Goal: Find specific page/section: Find specific page/section

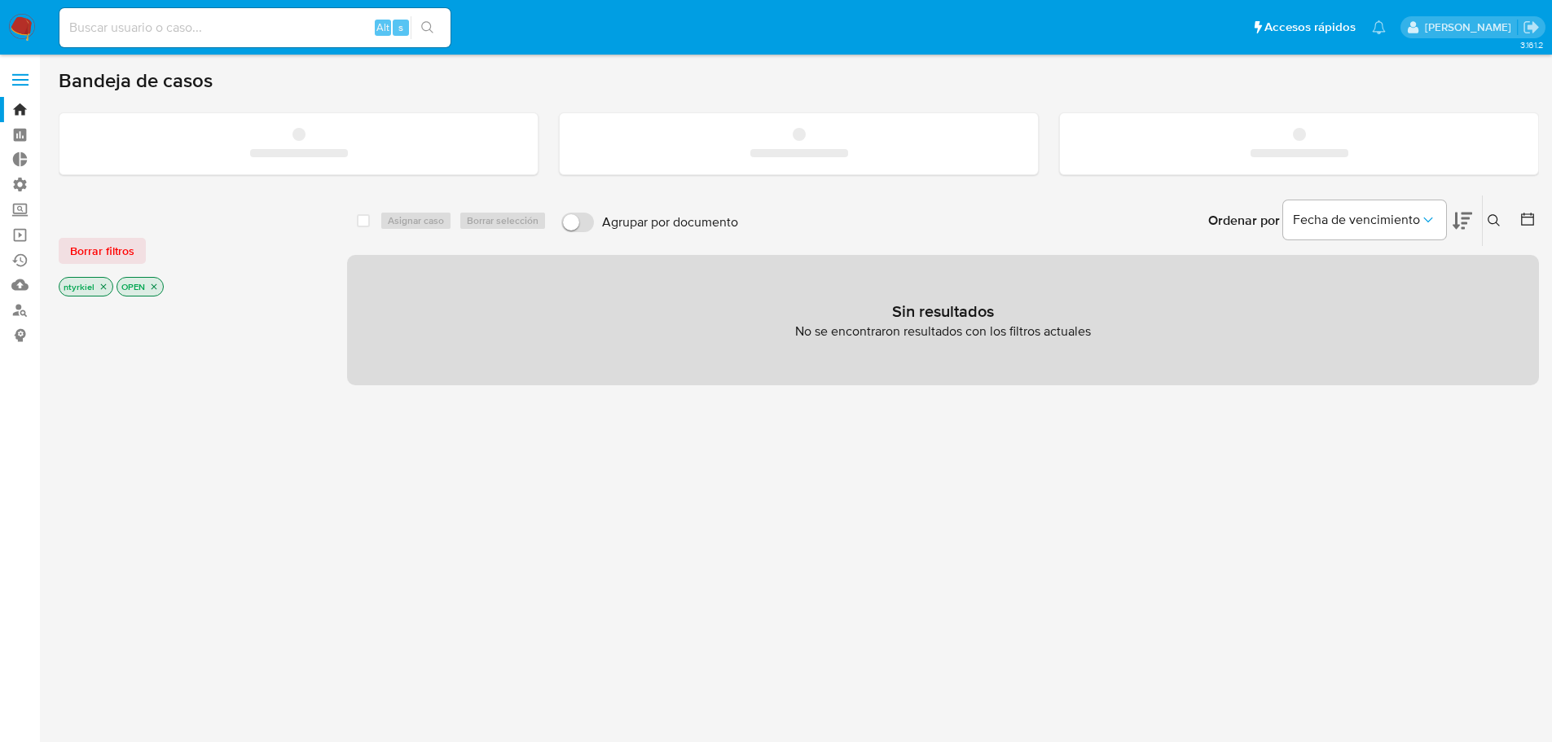
click at [242, 30] on input at bounding box center [254, 27] width 391 height 21
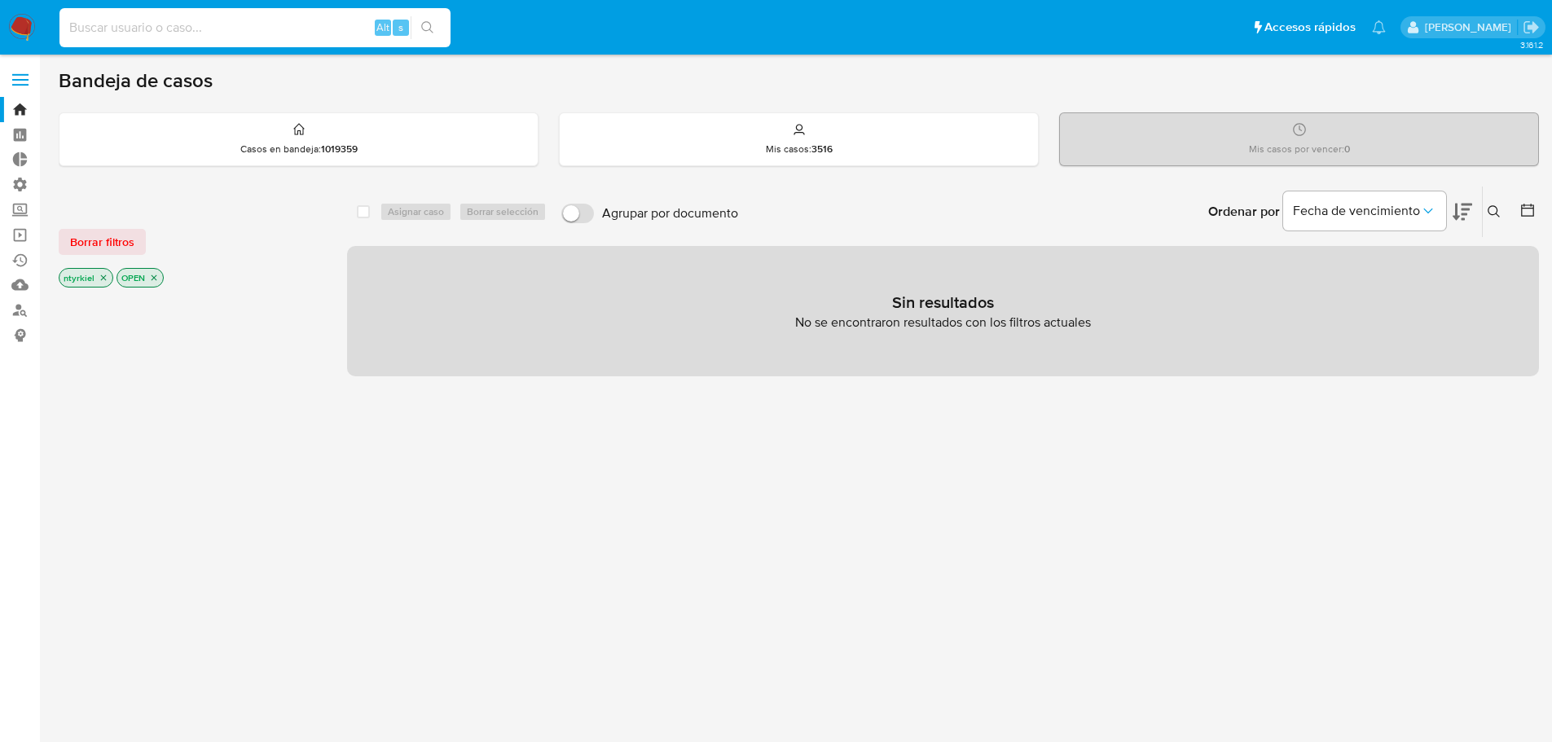
paste input "1111273883"
type input "1111273883"
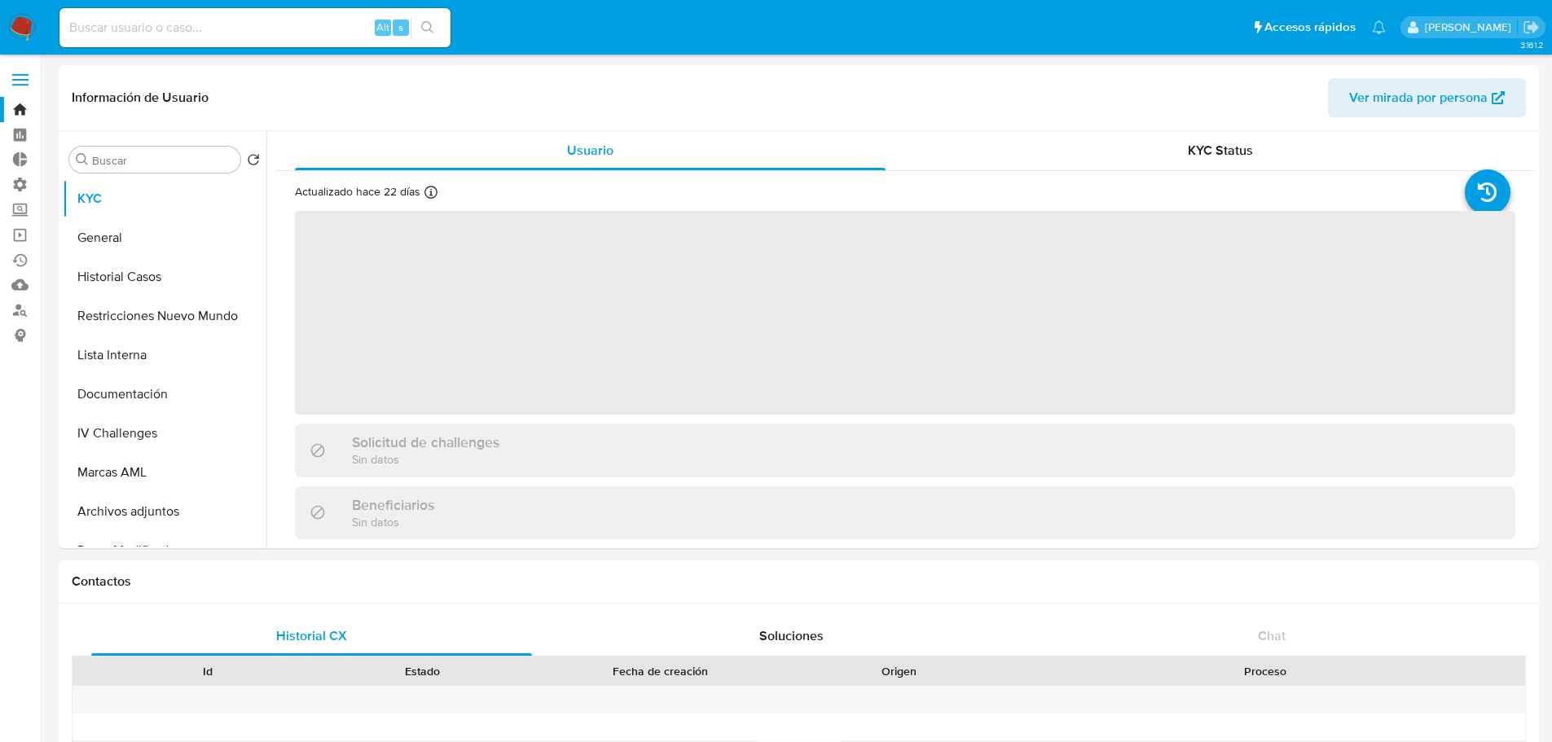
select select "10"
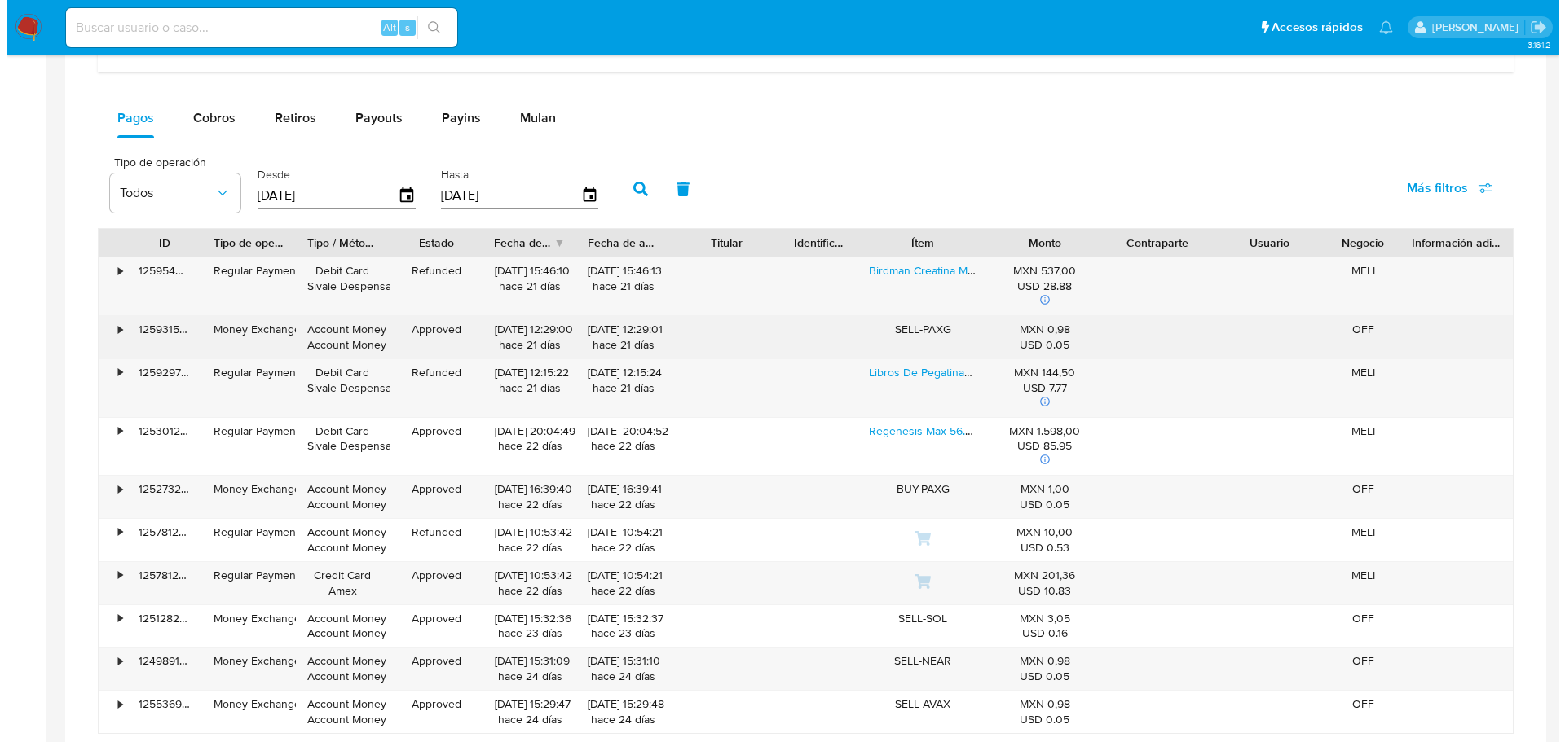
scroll to position [1059, 0]
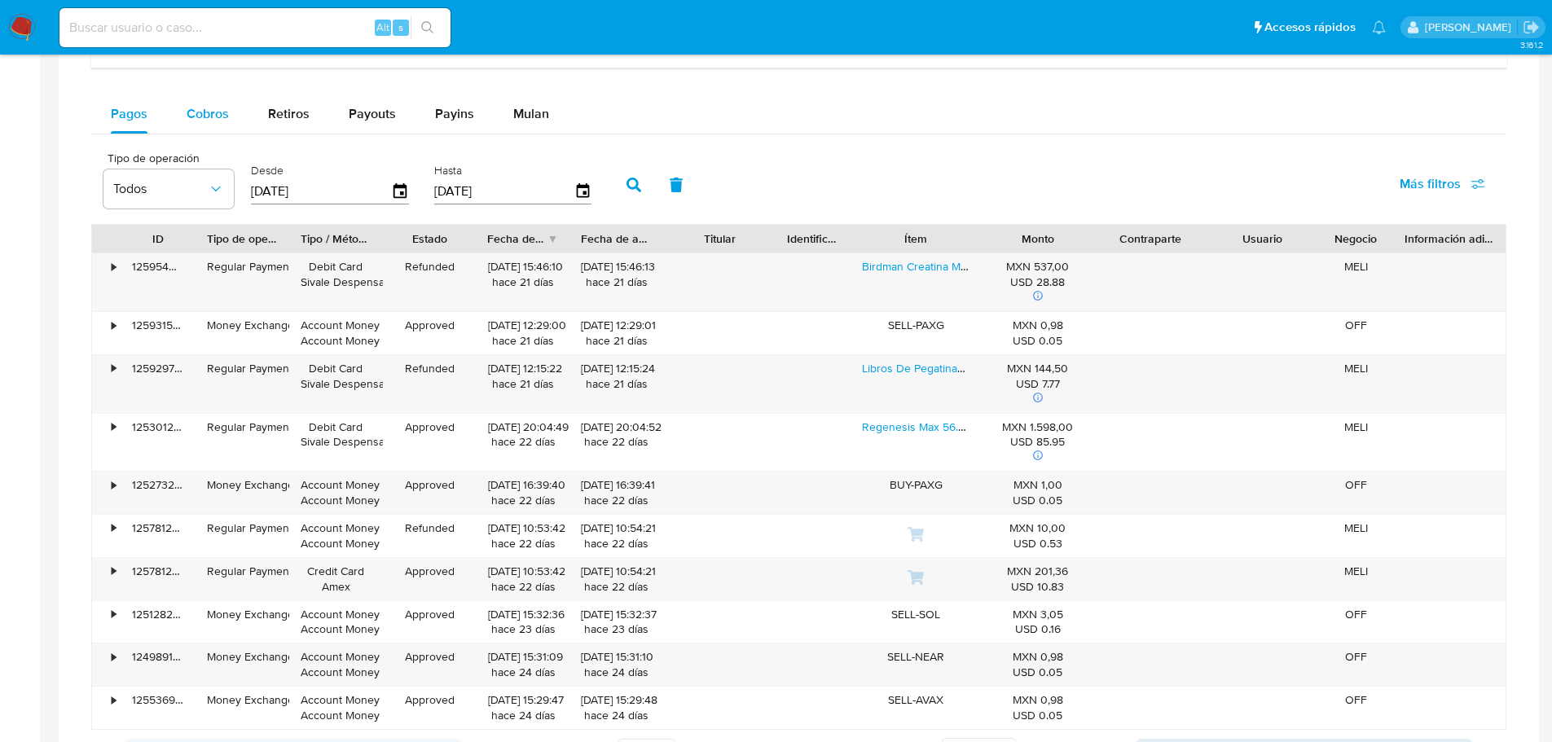
click at [187, 112] on span "Cobros" at bounding box center [208, 113] width 42 height 19
select select "10"
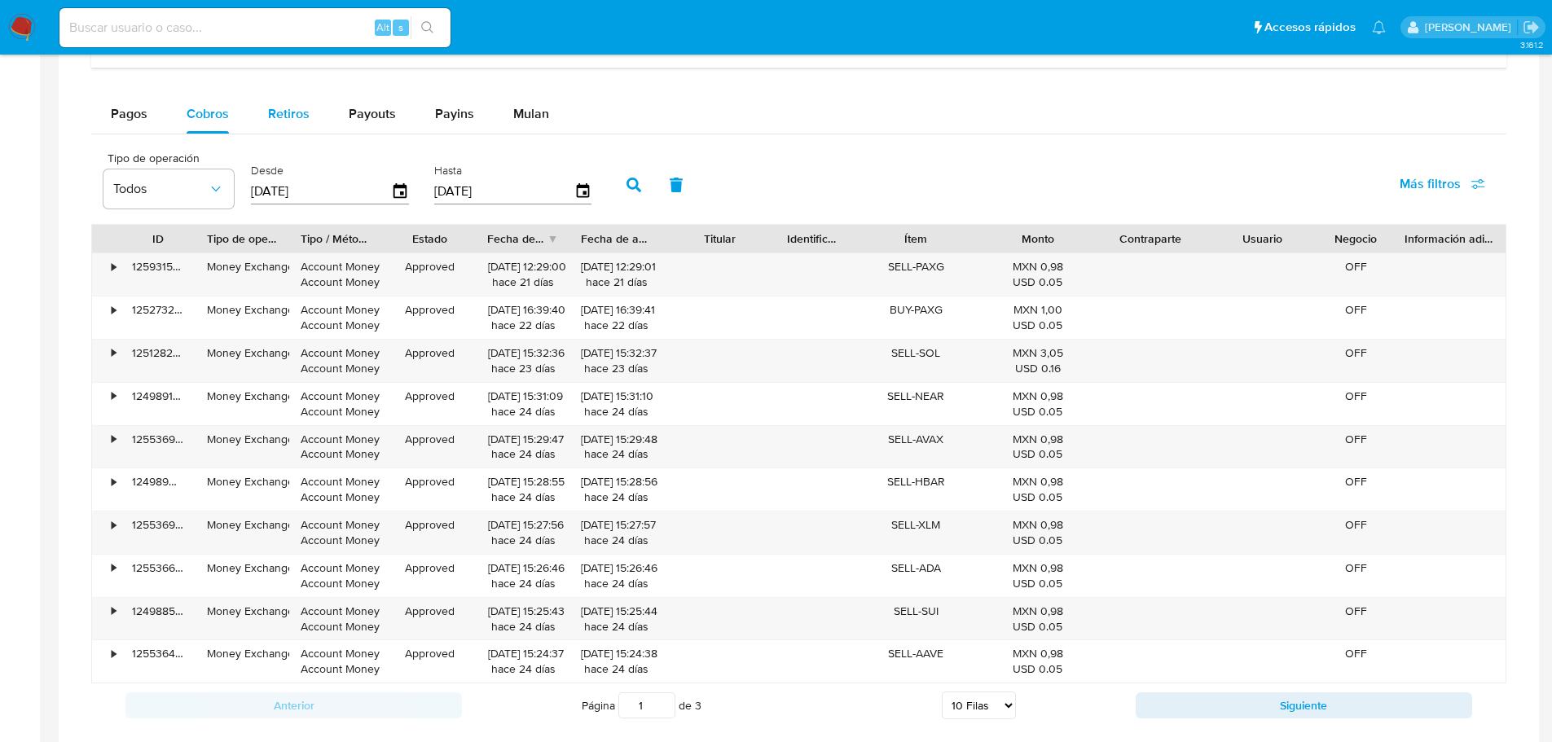
click at [280, 111] on span "Retiros" at bounding box center [289, 113] width 42 height 19
select select "10"
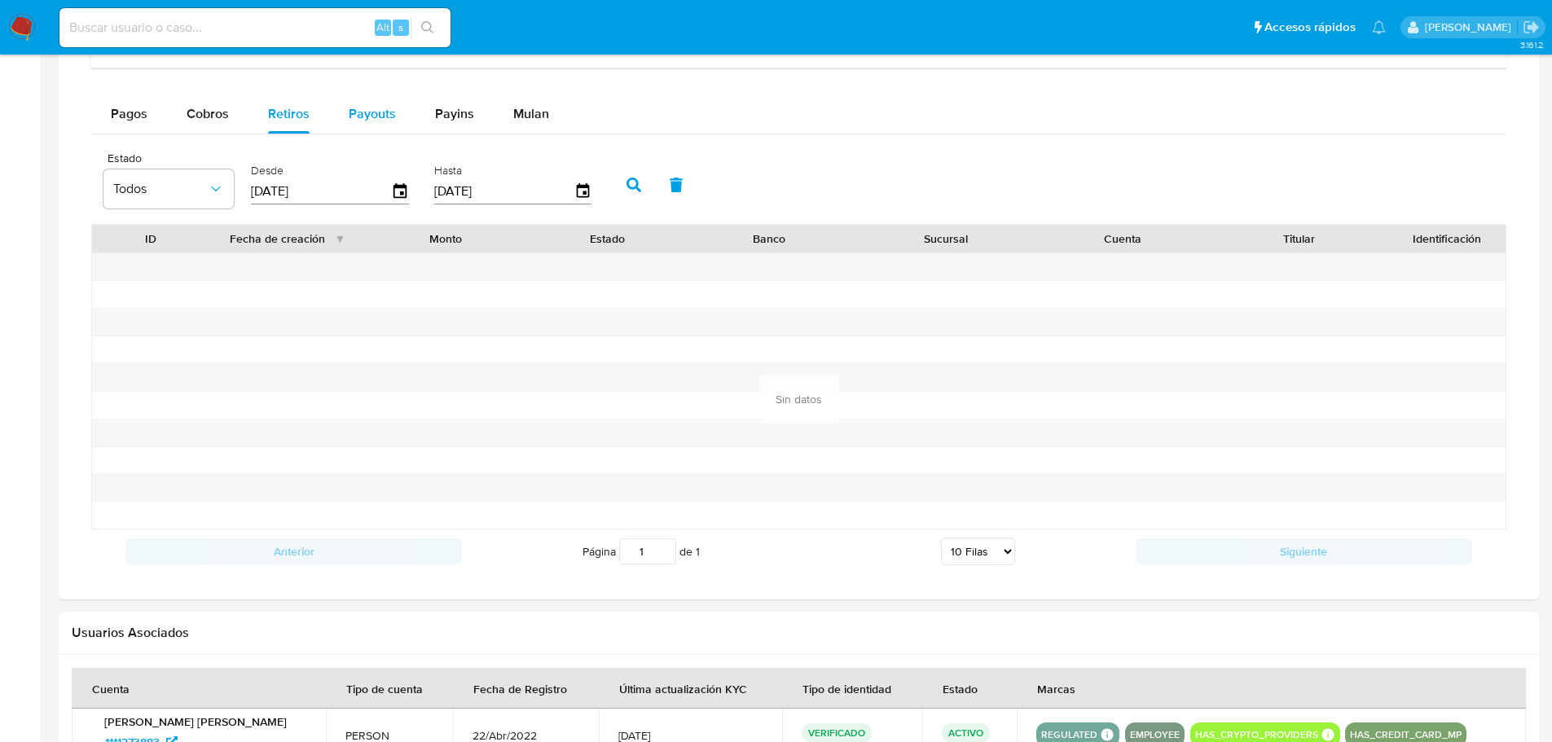
click at [385, 114] on span "Payouts" at bounding box center [372, 113] width 47 height 19
select select "10"
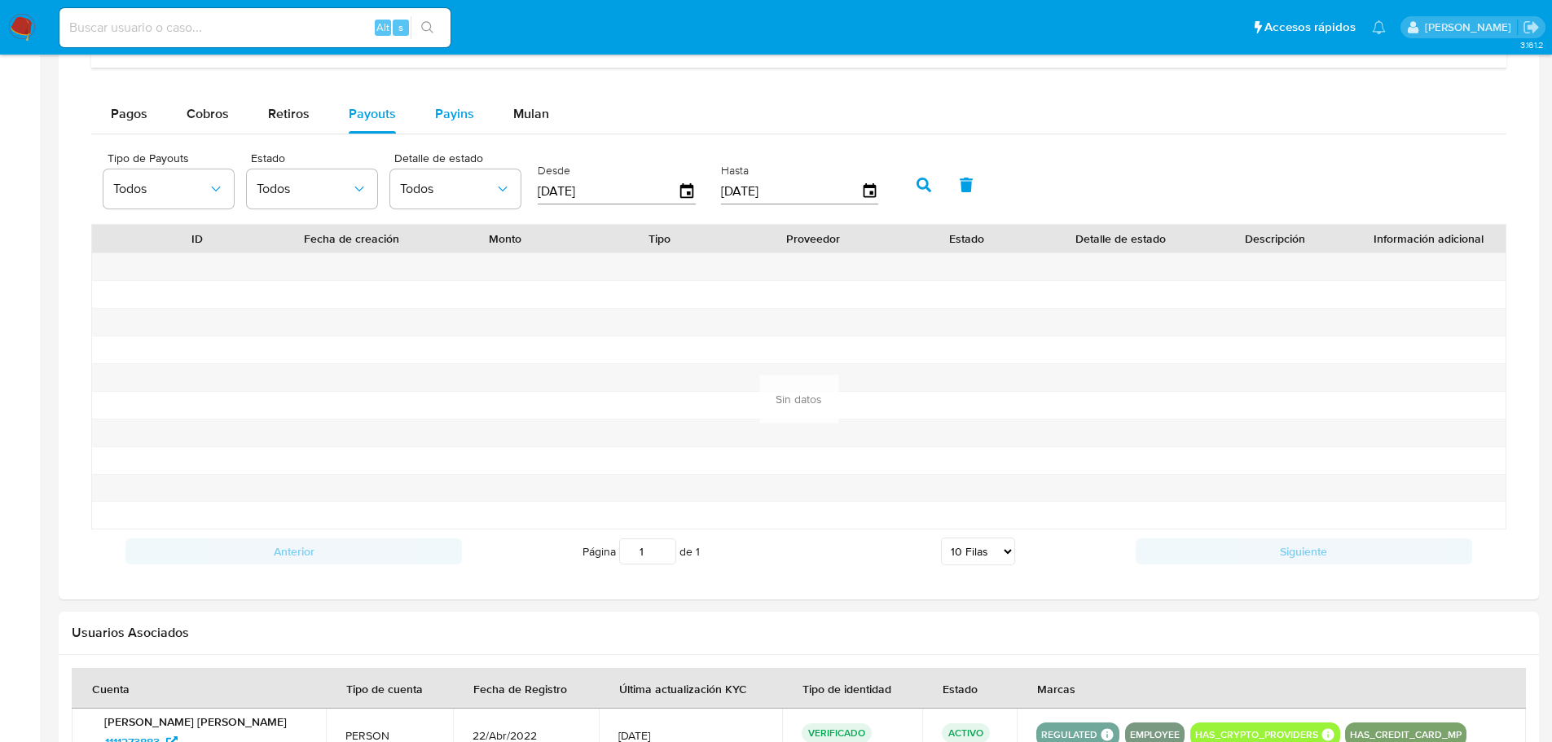
click at [455, 126] on div "Payins" at bounding box center [454, 114] width 39 height 39
select select "10"
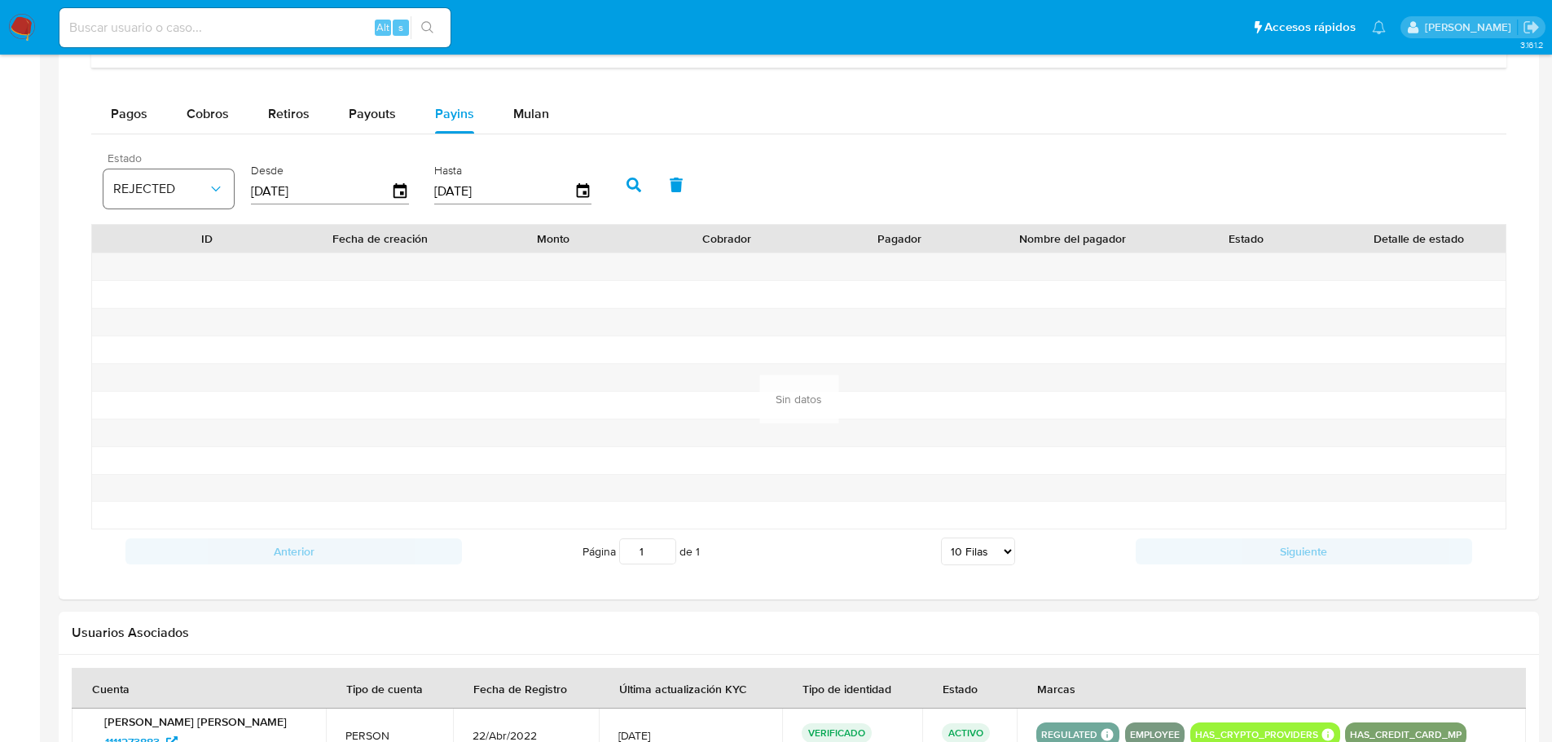
click at [187, 190] on span "REJECTED" at bounding box center [160, 189] width 95 height 16
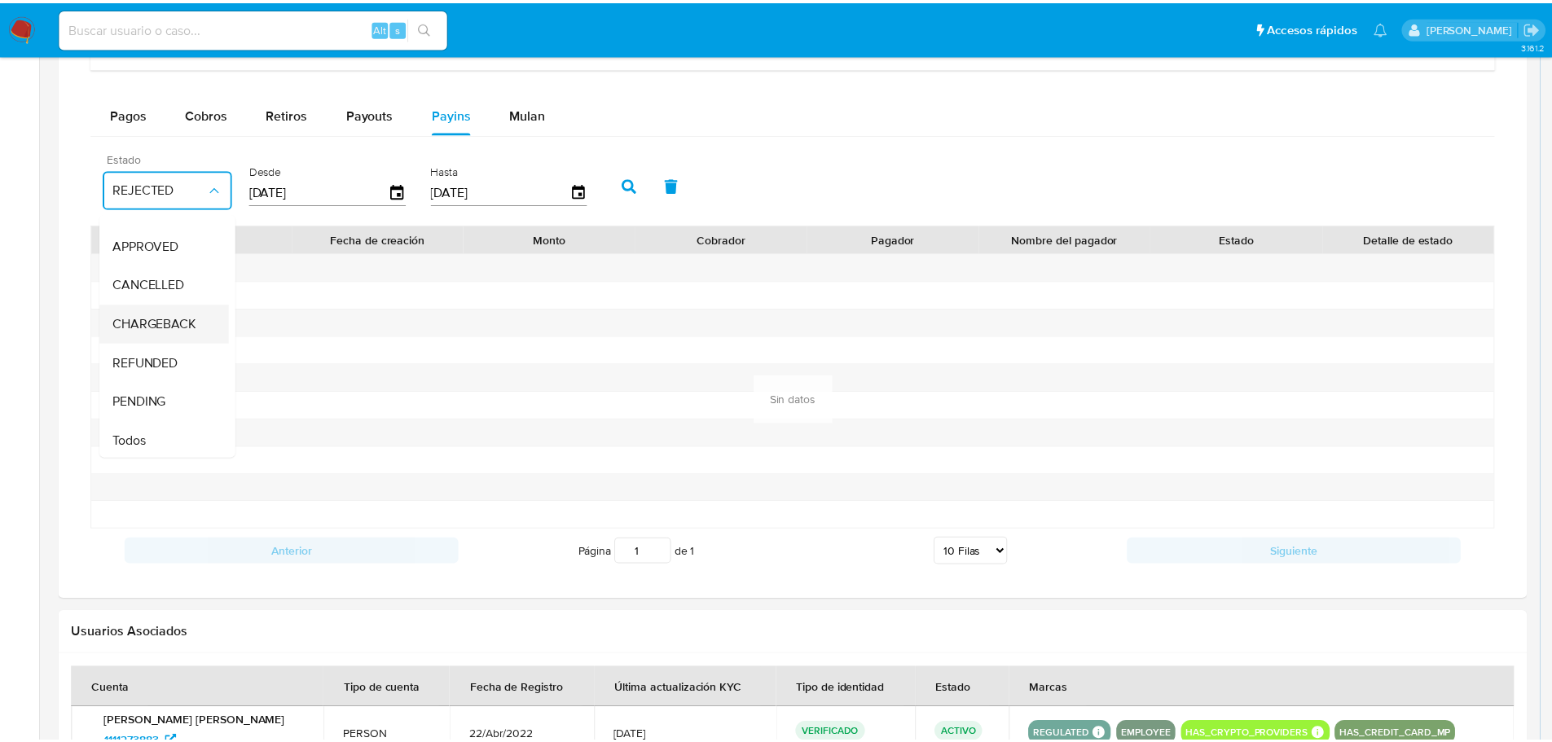
scroll to position [120, 0]
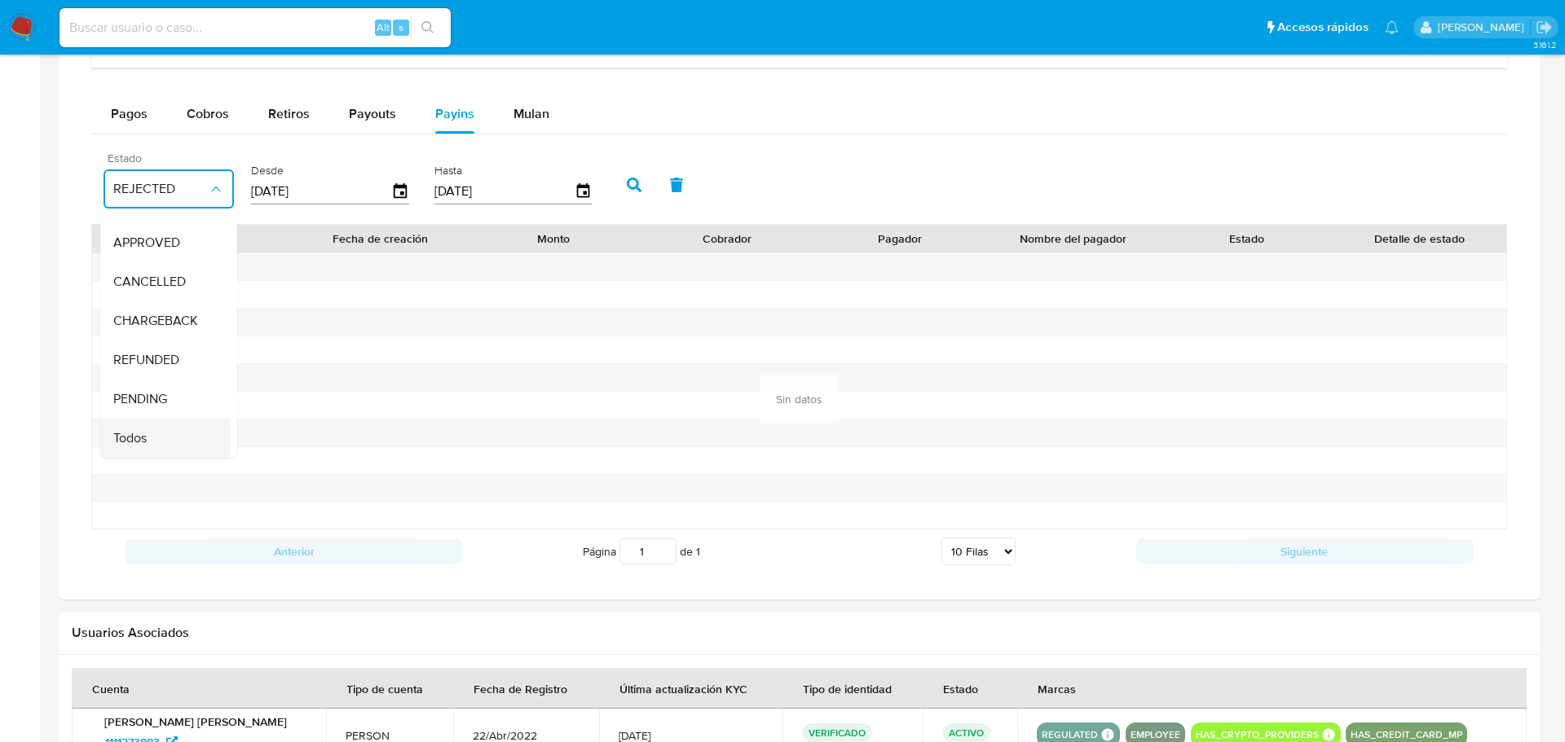
click at [157, 423] on div "Todos" at bounding box center [160, 438] width 95 height 39
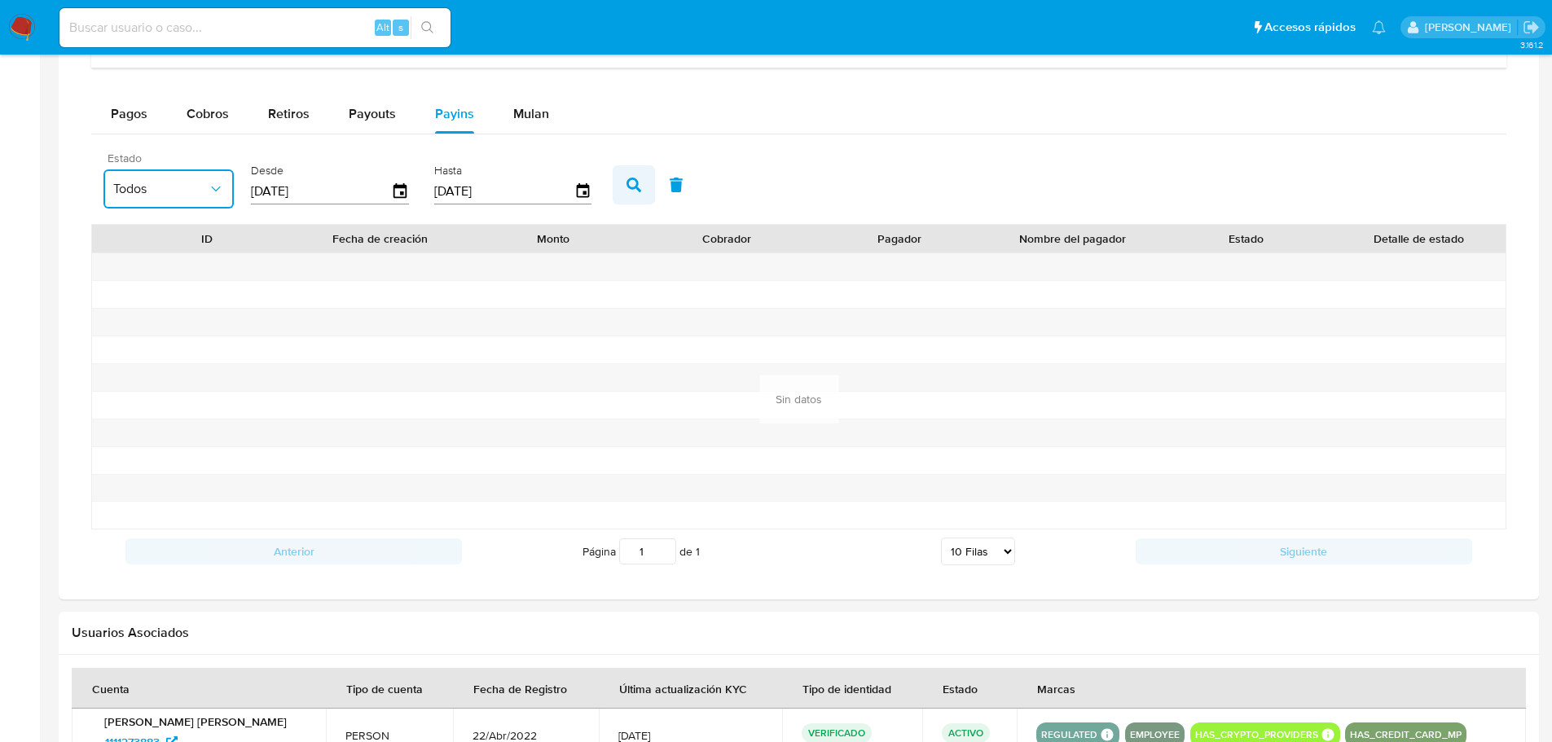
click at [629, 192] on icon "button" at bounding box center [634, 185] width 15 height 15
click at [121, 115] on span "Pagos" at bounding box center [129, 113] width 37 height 19
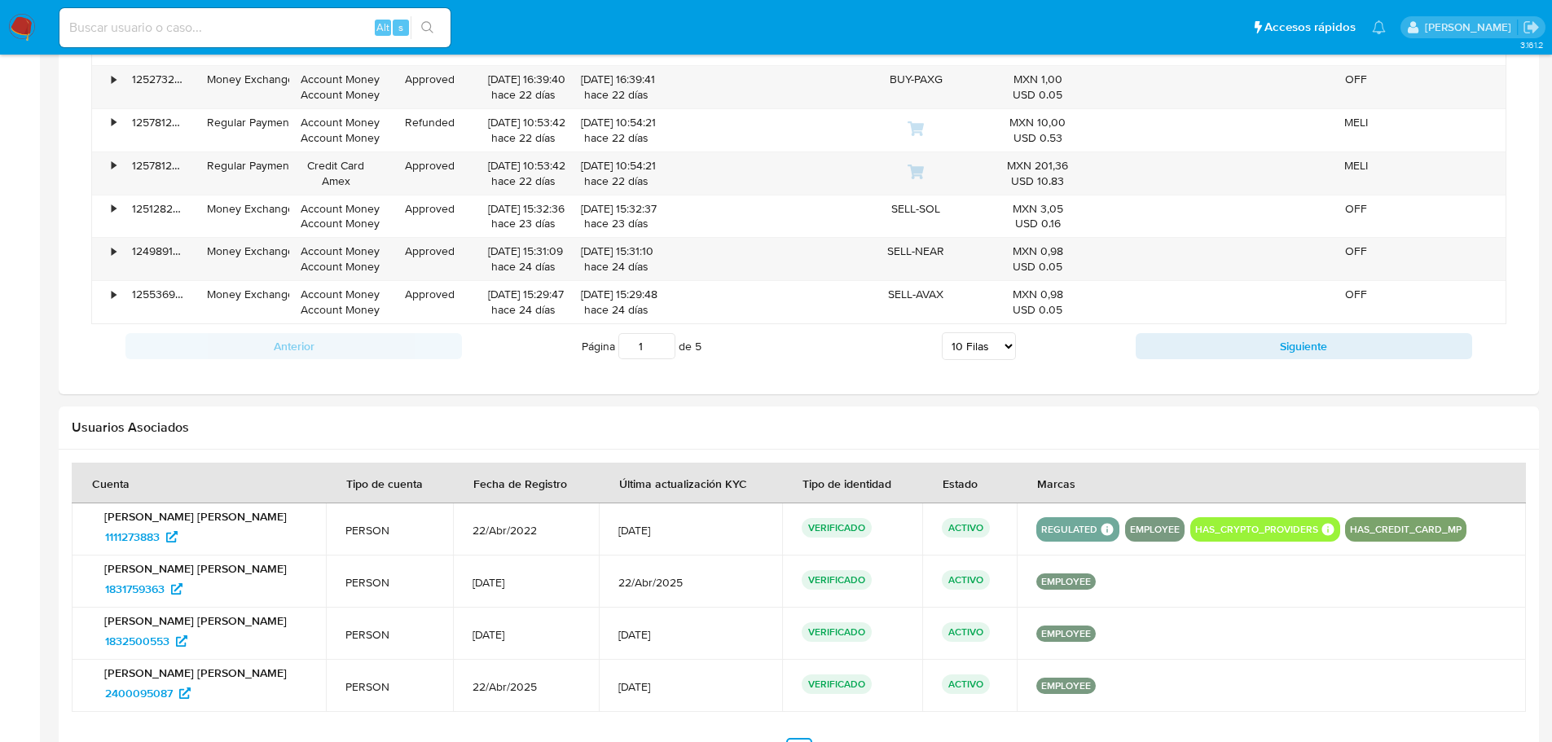
scroll to position [1467, 0]
click at [968, 353] on select "5 Filas 10 Filas 20 Filas 25 Filas 50 Filas 100 Filas" at bounding box center [979, 345] width 74 height 28
select select "100"
click at [942, 331] on select "5 Filas 10 Filas 20 Filas 25 Filas 50 Filas 100 Filas" at bounding box center [979, 345] width 74 height 28
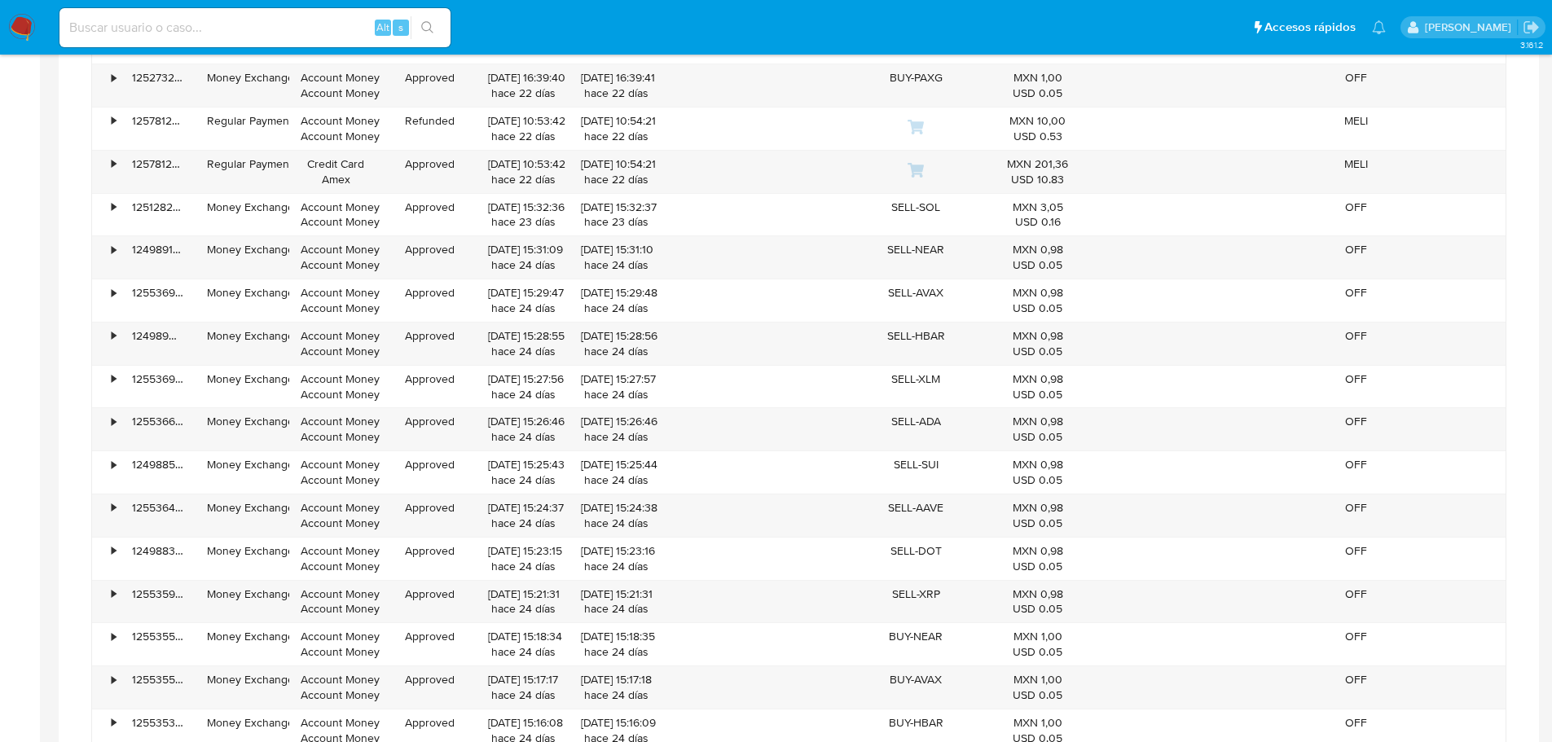
scroll to position [2163, 0]
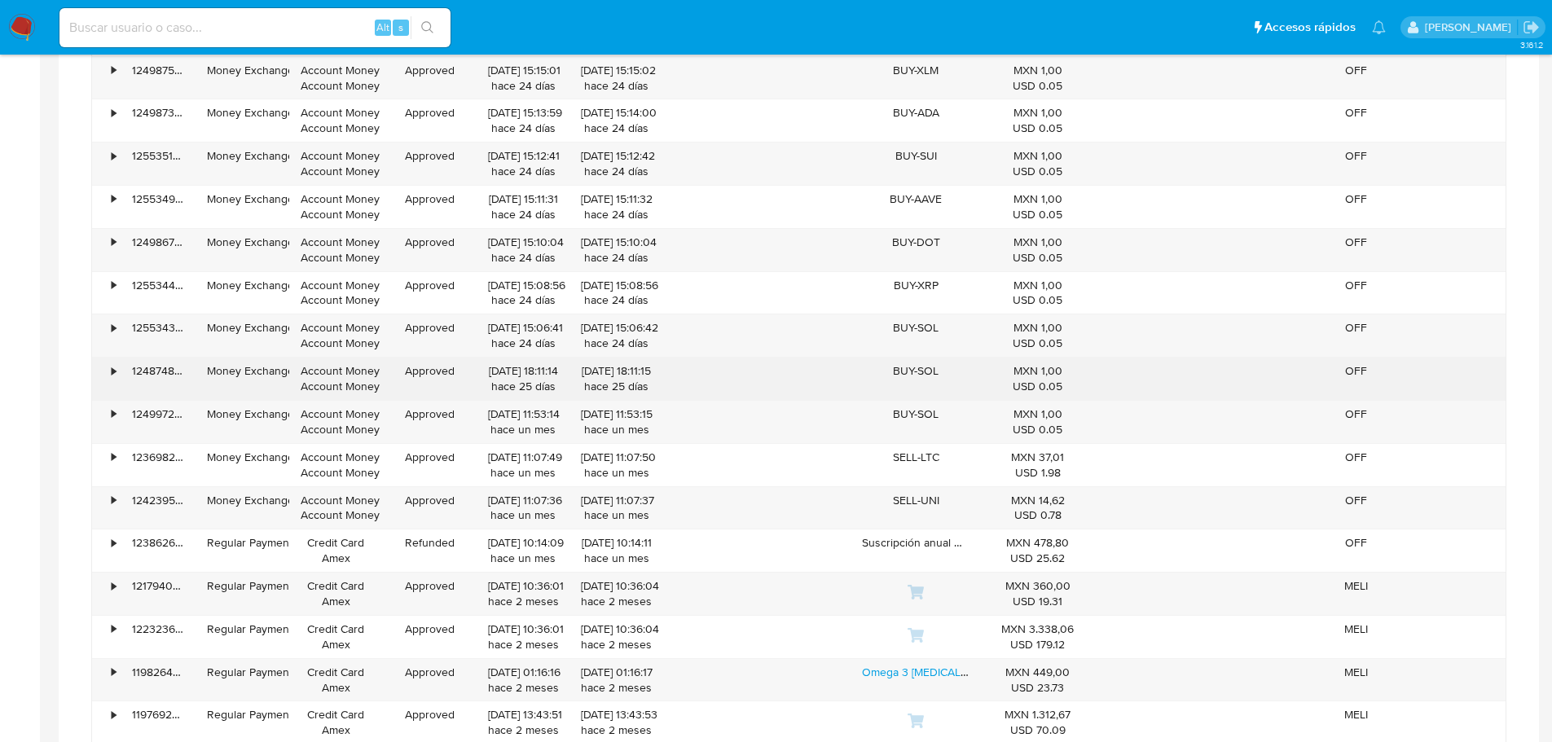
click at [112, 373] on div "•" at bounding box center [114, 370] width 4 height 15
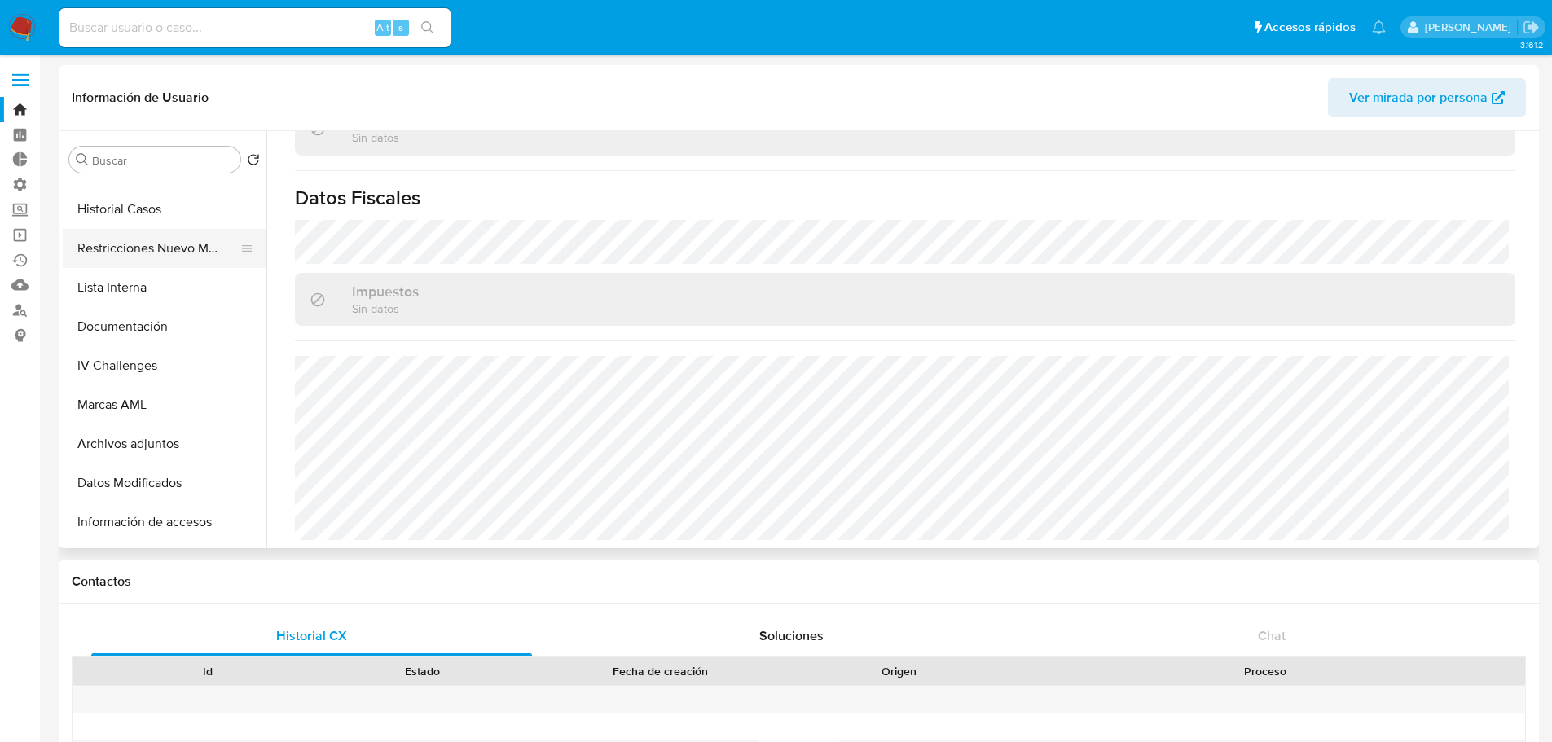
scroll to position [0, 0]
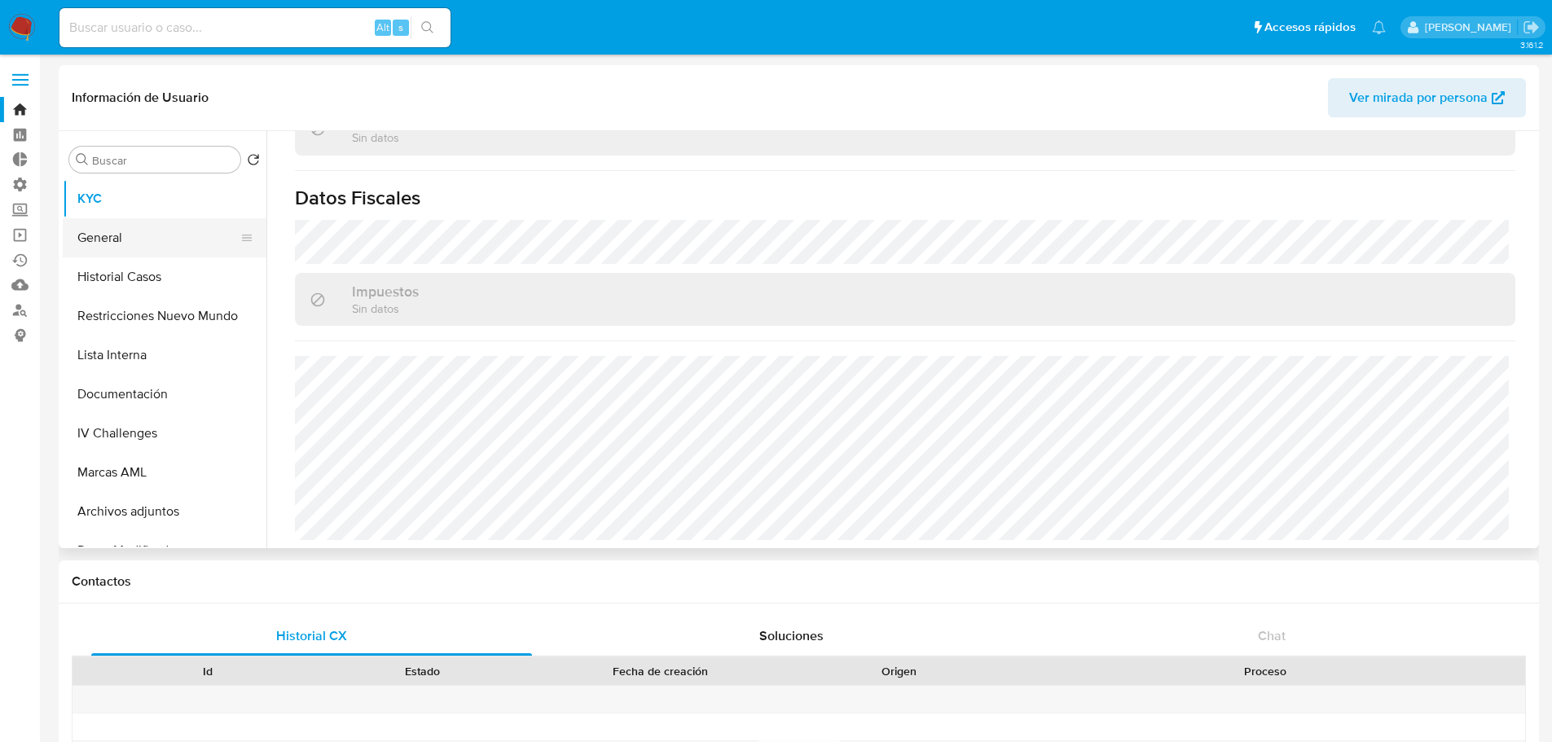
click at [128, 231] on button "General" at bounding box center [158, 237] width 191 height 39
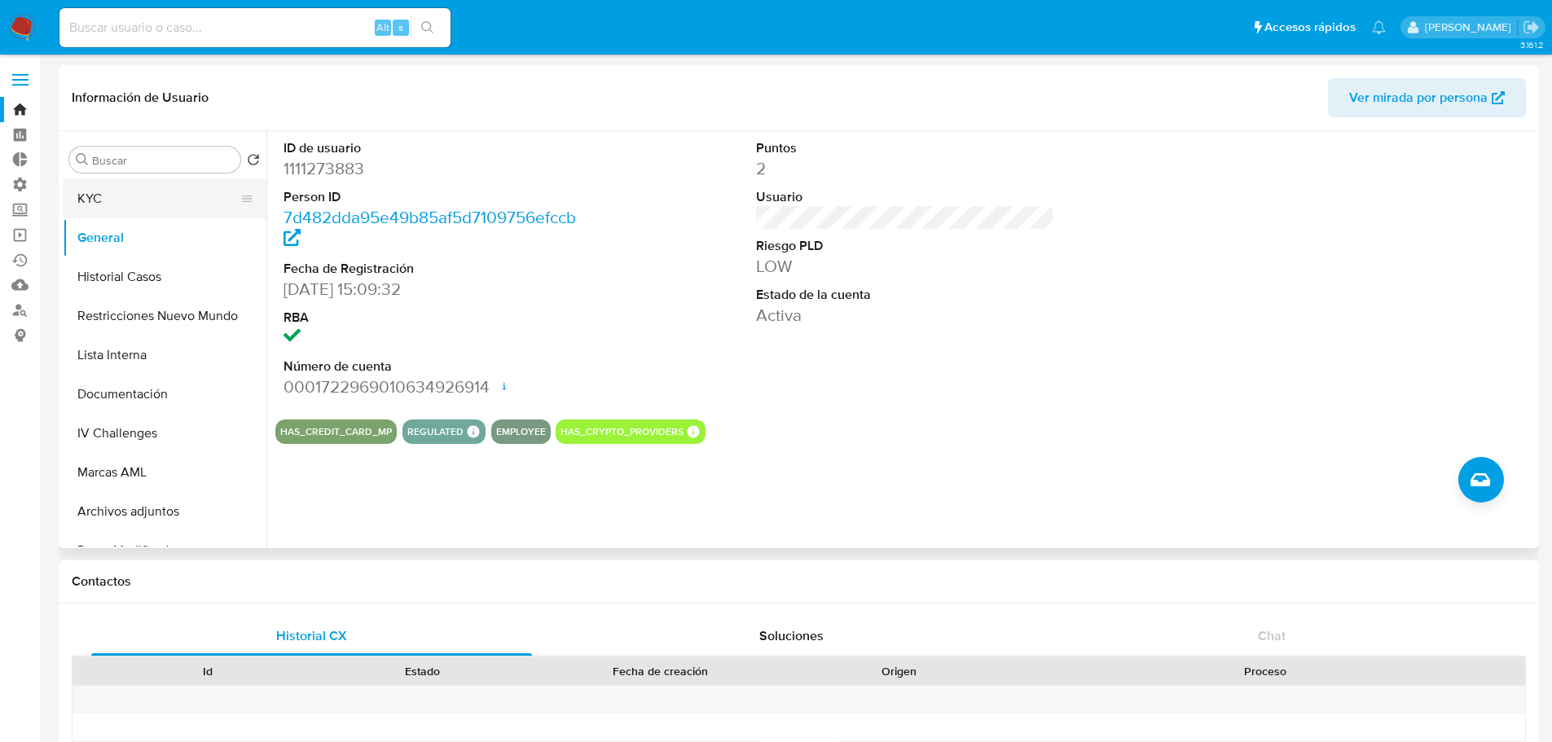
click at [115, 200] on button "KYC" at bounding box center [158, 198] width 191 height 39
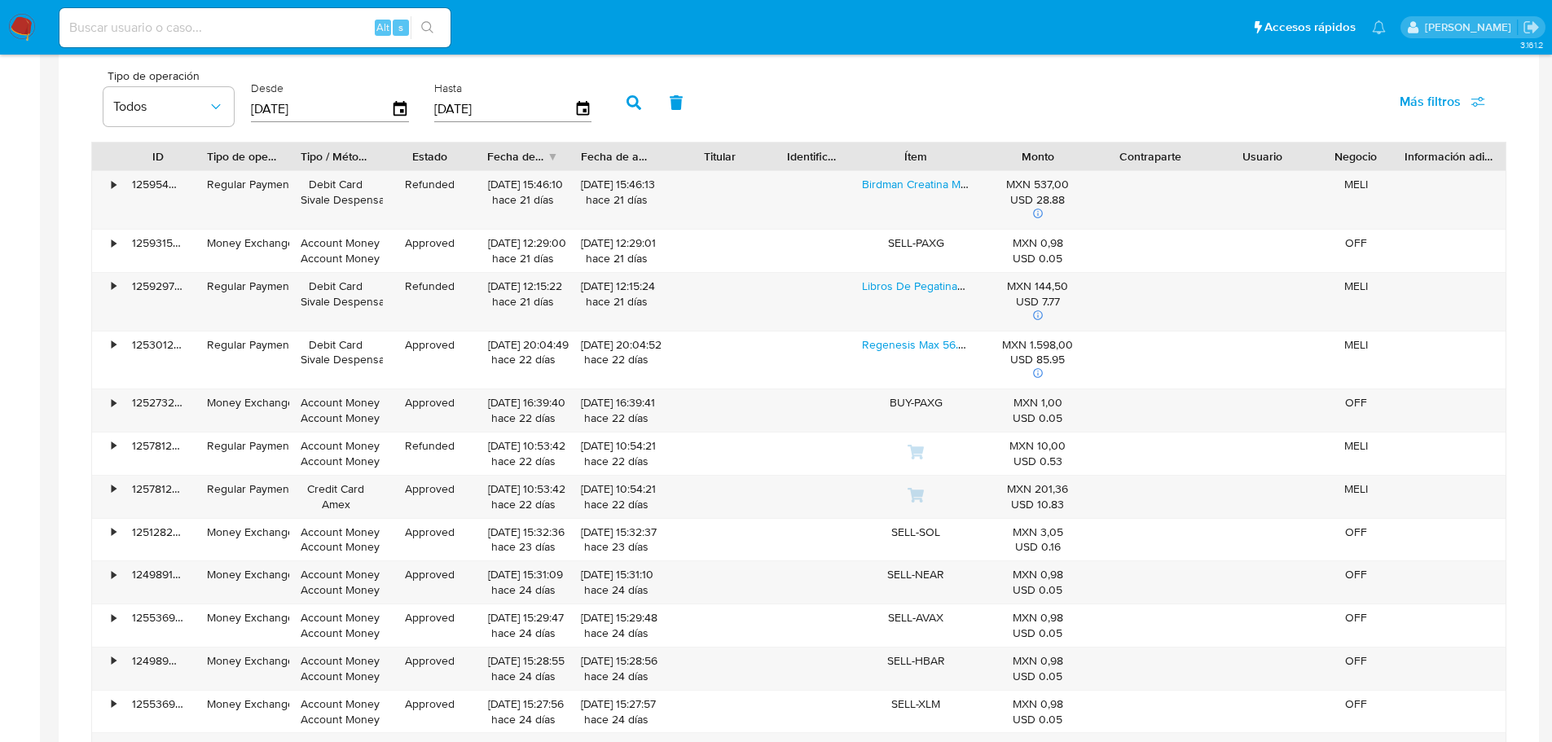
scroll to position [900, 0]
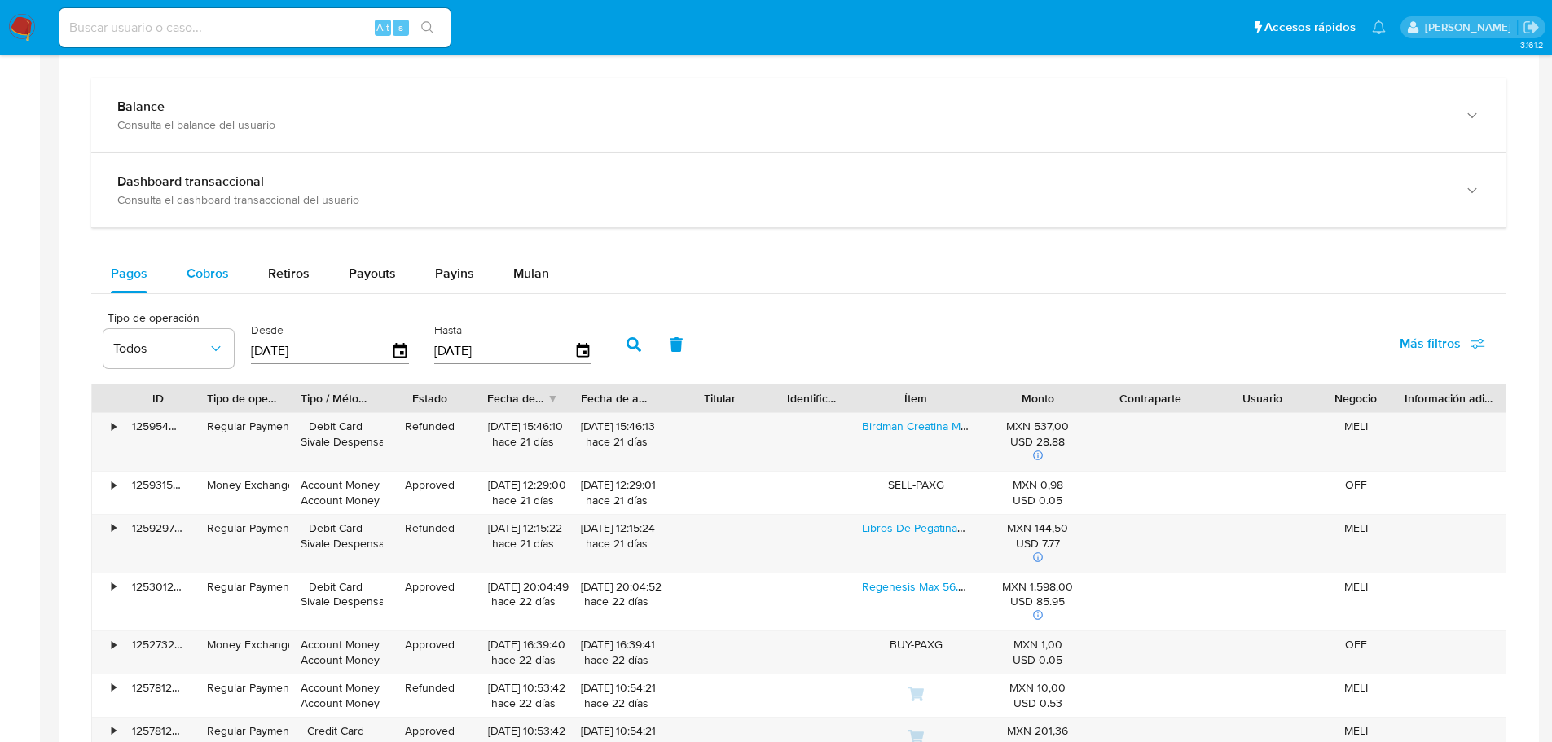
click at [218, 277] on span "Cobros" at bounding box center [208, 273] width 42 height 19
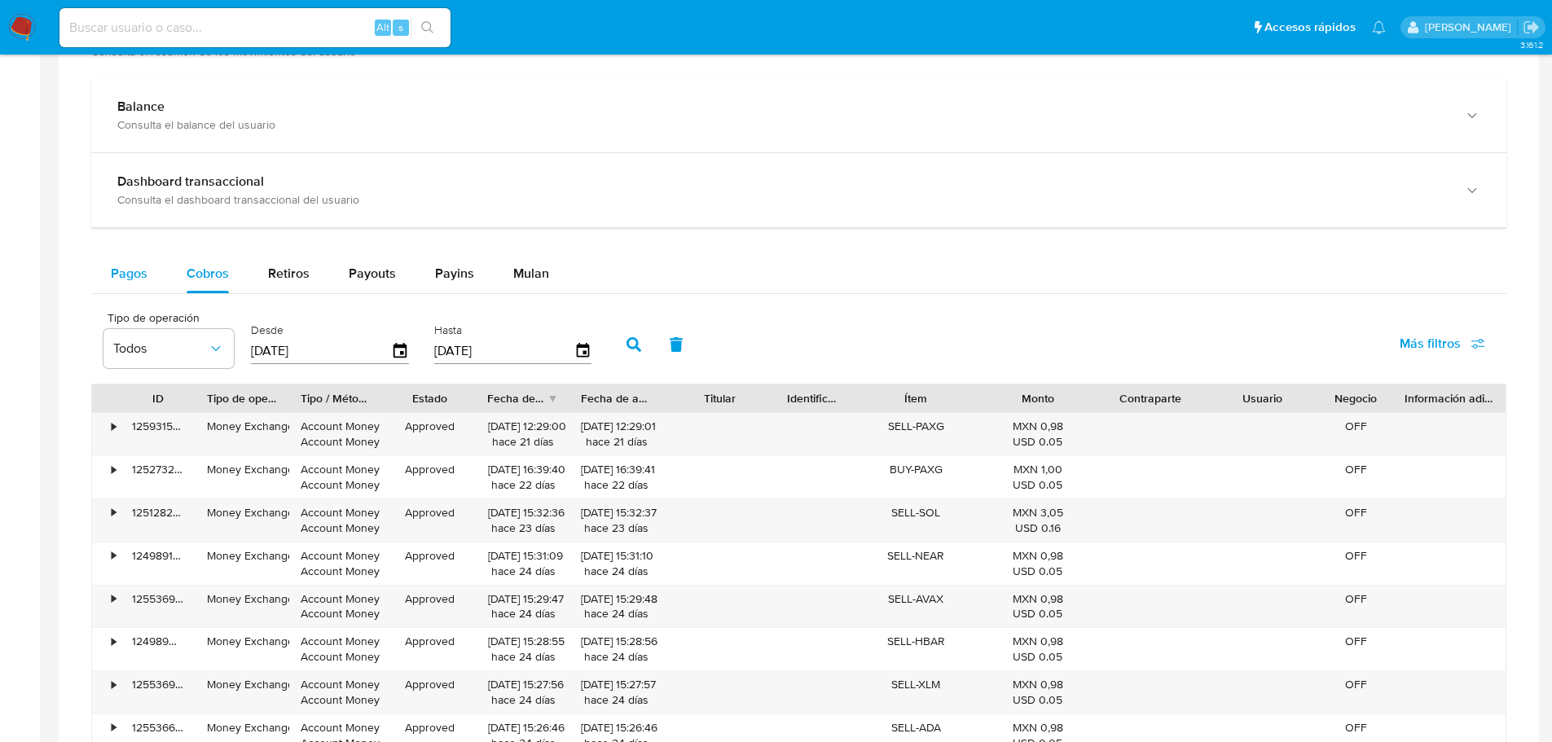
click at [146, 271] on span "Pagos" at bounding box center [129, 273] width 37 height 19
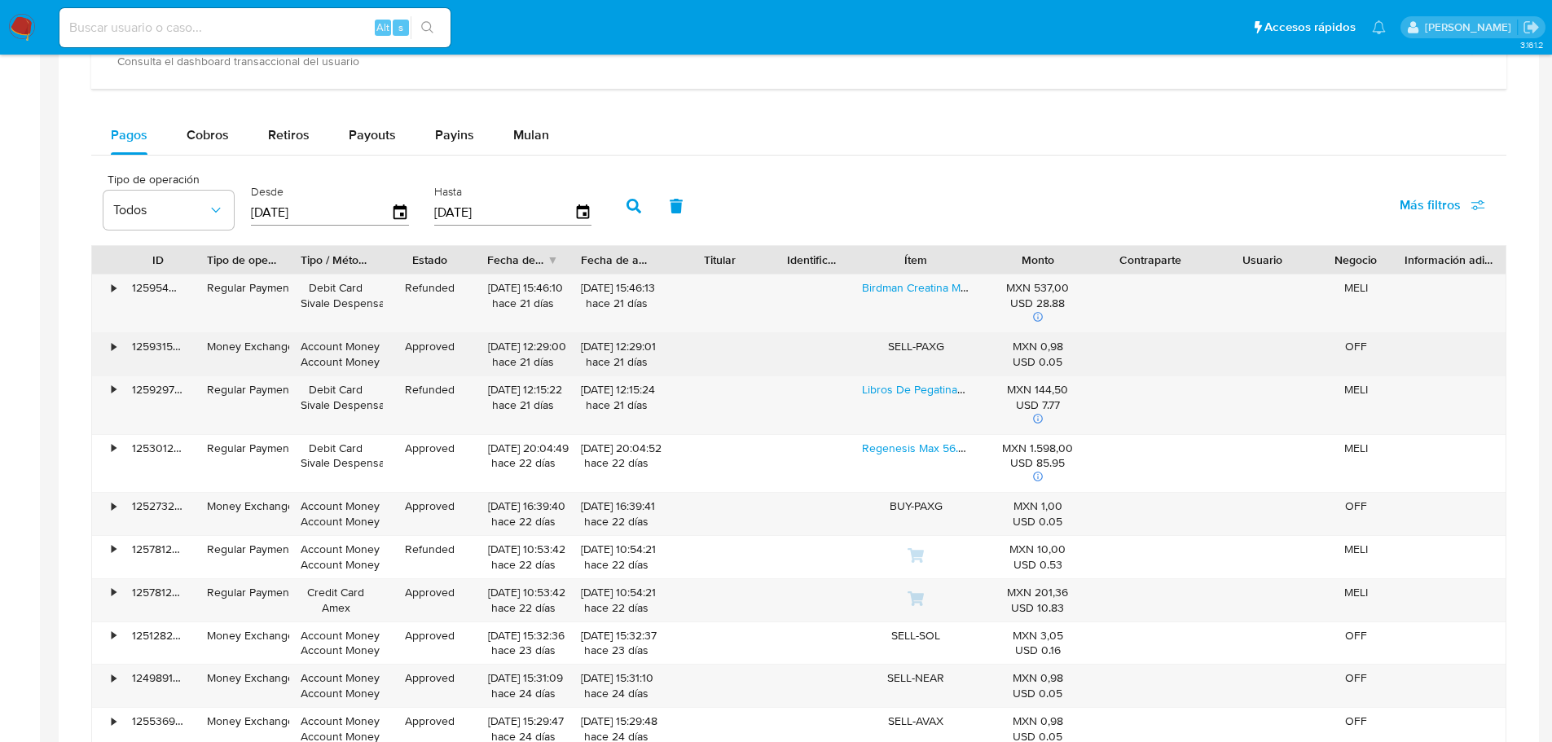
scroll to position [777, 0]
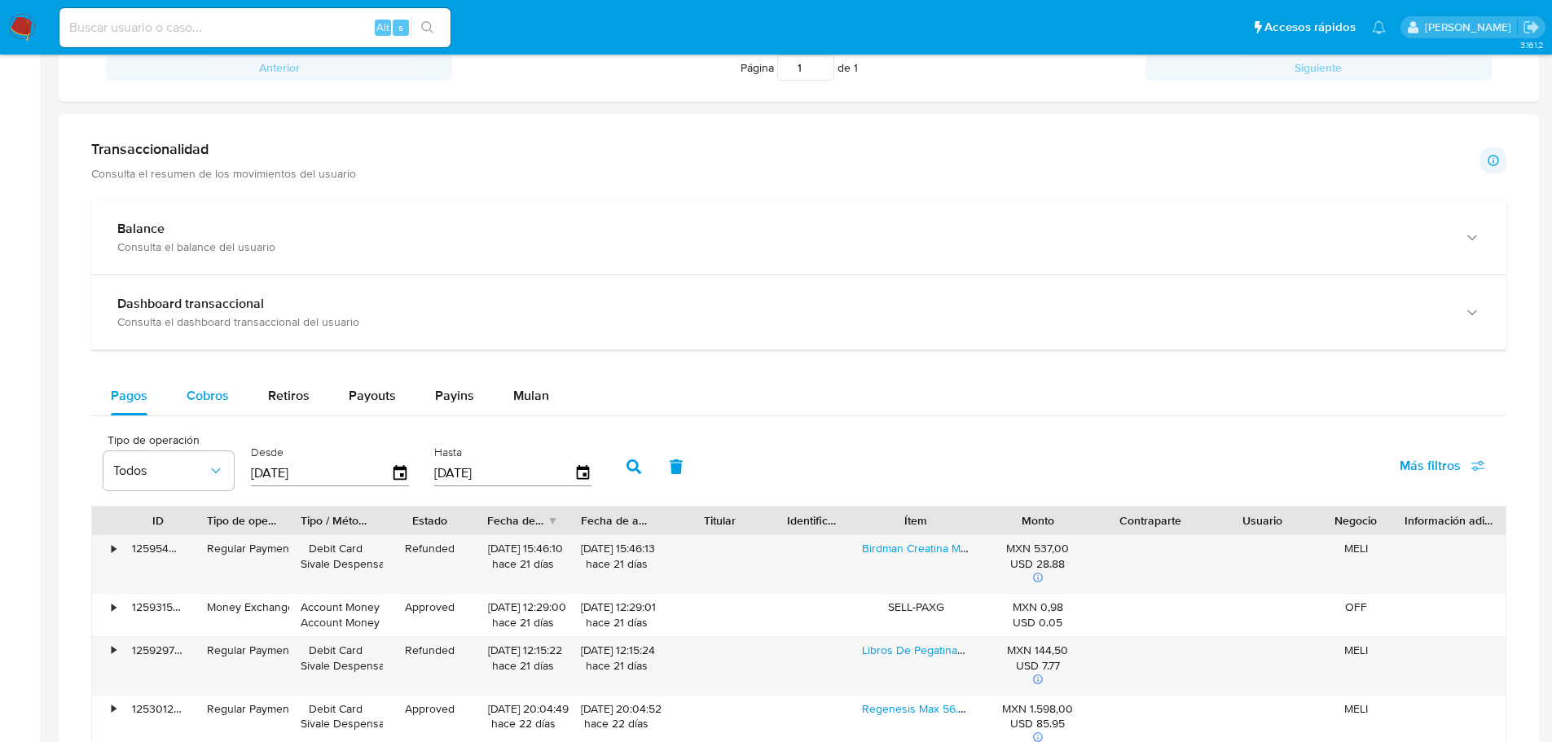
click at [196, 407] on div "Cobros" at bounding box center [208, 396] width 42 height 39
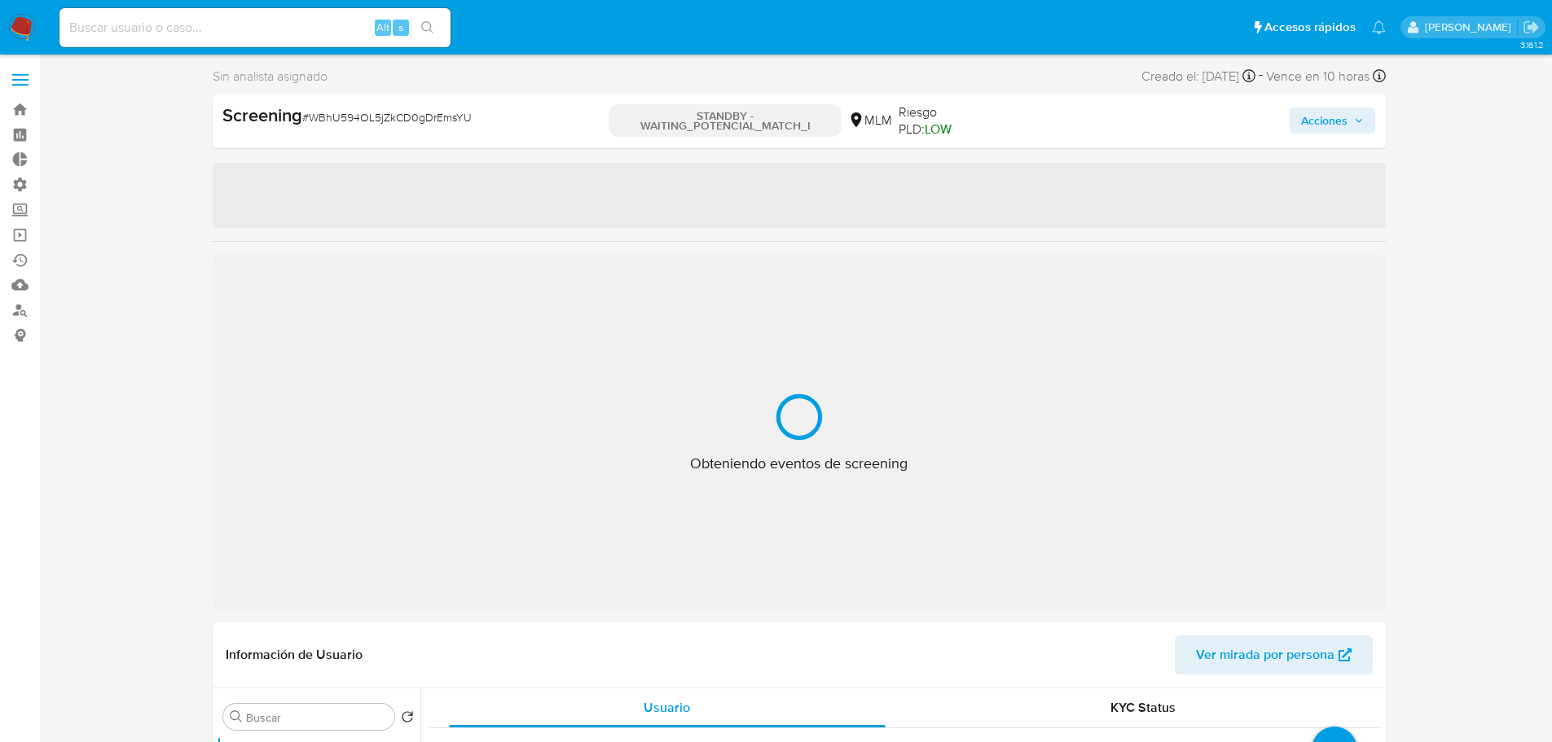
select select "10"
